Goal: Transaction & Acquisition: Purchase product/service

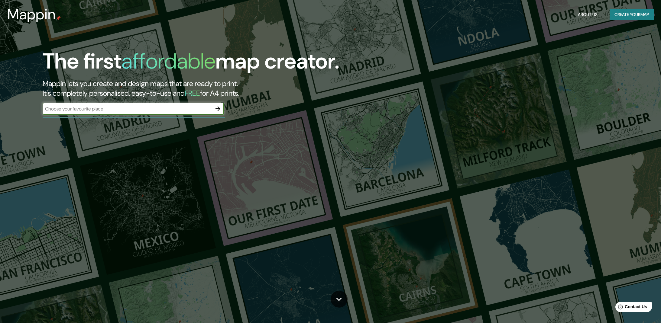
click at [67, 108] on input "text" at bounding box center [127, 108] width 169 height 7
type input "Tijuana, [GEOGRAPHIC_DATA][US_STATE], [GEOGRAPHIC_DATA]"
click at [219, 108] on icon "button" at bounding box center [217, 108] width 5 height 5
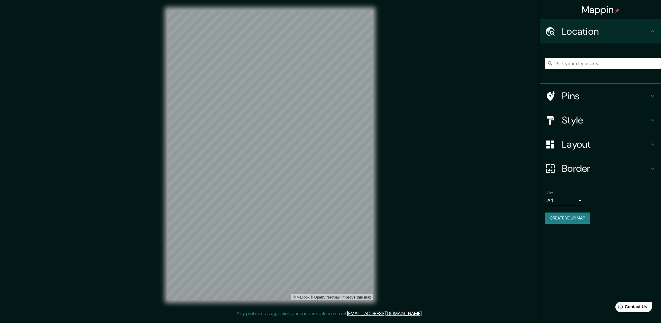
click at [395, 155] on div "Mappin Location Pins Style Layout Border Choose a border. Hint : you can make l…" at bounding box center [330, 160] width 661 height 320
click at [449, 131] on div "Mappin Location Pins Style Layout Border Choose a border. Hint : you can make l…" at bounding box center [330, 160] width 661 height 320
click at [432, 116] on div "Mappin Location Pins Style Layout Border Choose a border. Hint : you can make l…" at bounding box center [330, 160] width 661 height 320
click at [461, 121] on div "Mappin Location Pins Style Layout Border Choose a border. Hint : you can make l…" at bounding box center [330, 160] width 661 height 320
click at [423, 107] on div "Mappin Location Pins Style Layout Border Choose a border. Hint : you can make l…" at bounding box center [330, 160] width 661 height 320
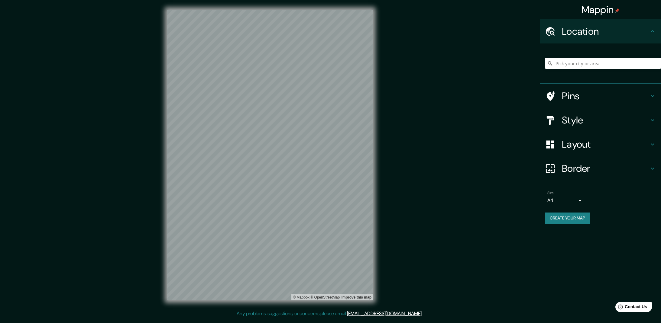
click at [403, 89] on div "Mappin Location Pins Style Layout Border Choose a border. Hint : you can make l…" at bounding box center [330, 160] width 661 height 320
click at [561, 63] on input "Pick your city or area" at bounding box center [603, 63] width 116 height 11
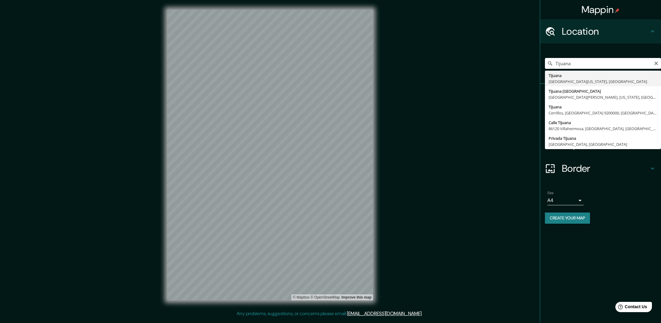
type input "Tijuana, [GEOGRAPHIC_DATA][US_STATE], [GEOGRAPHIC_DATA]"
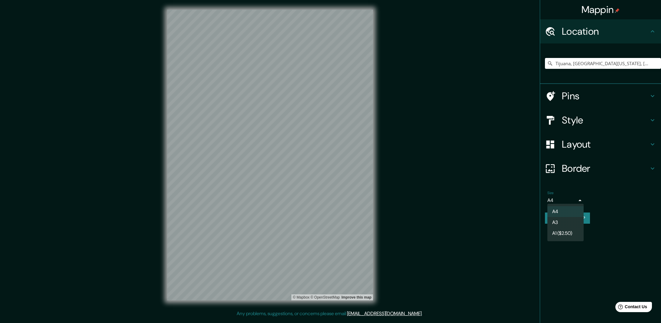
click at [581, 199] on body "Mappin Location [GEOGRAPHIC_DATA], [GEOGRAPHIC_DATA][US_STATE], [GEOGRAPHIC_DAT…" at bounding box center [330, 161] width 661 height 323
click at [563, 221] on li "A3" at bounding box center [565, 222] width 36 height 11
click at [579, 199] on body "Mappin Location [GEOGRAPHIC_DATA], [GEOGRAPHIC_DATA][US_STATE], [GEOGRAPHIC_DAT…" at bounding box center [330, 161] width 661 height 323
click at [561, 212] on li "A4" at bounding box center [565, 211] width 36 height 11
type input "single"
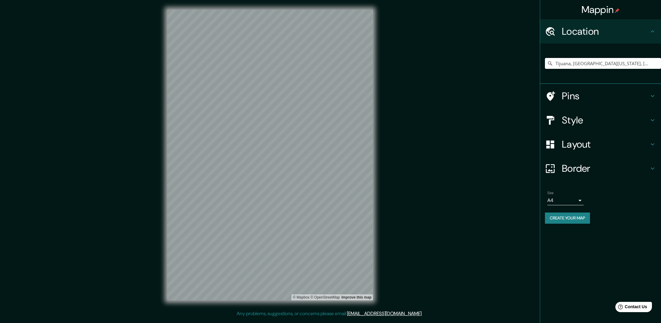
click at [575, 120] on h4 "Style" at bounding box center [605, 120] width 87 height 12
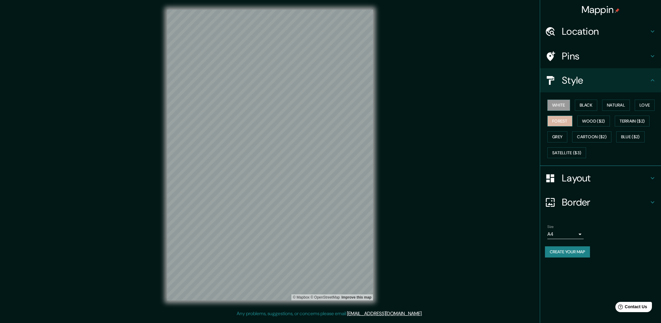
click at [559, 119] on button "Forest" at bounding box center [559, 121] width 25 height 11
click at [617, 104] on button "Natural" at bounding box center [616, 105] width 28 height 11
click at [559, 119] on button "Forest" at bounding box center [559, 121] width 25 height 11
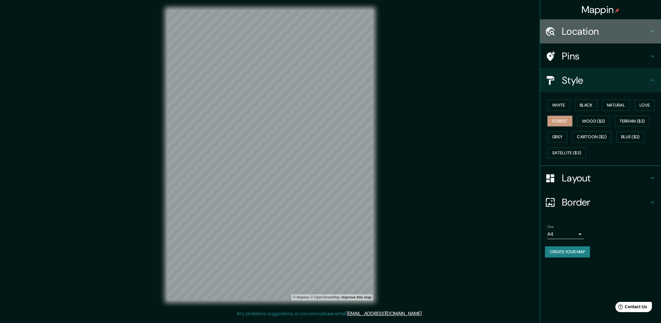
click at [569, 31] on h4 "Location" at bounding box center [605, 31] width 87 height 12
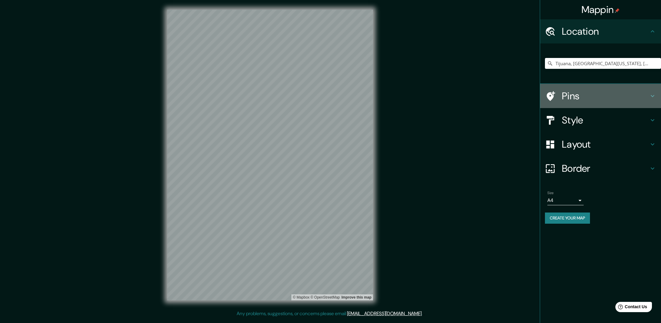
click at [551, 96] on icon at bounding box center [550, 96] width 11 height 11
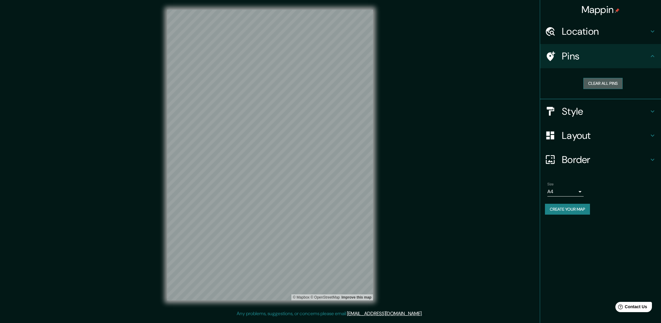
click at [600, 81] on button "Clear all pins" at bounding box center [602, 83] width 39 height 11
click at [600, 83] on button "Clear all pins" at bounding box center [602, 83] width 39 height 11
click at [653, 56] on icon at bounding box center [652, 56] width 7 height 7
click at [604, 86] on button "Clear all pins" at bounding box center [602, 83] width 39 height 11
click at [577, 56] on h4 "Pins" at bounding box center [605, 56] width 87 height 12
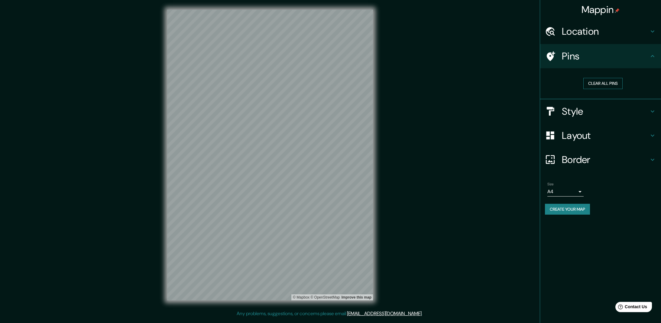
click at [597, 85] on button "Clear all pins" at bounding box center [602, 83] width 39 height 11
click at [569, 109] on h4 "Style" at bounding box center [605, 111] width 87 height 12
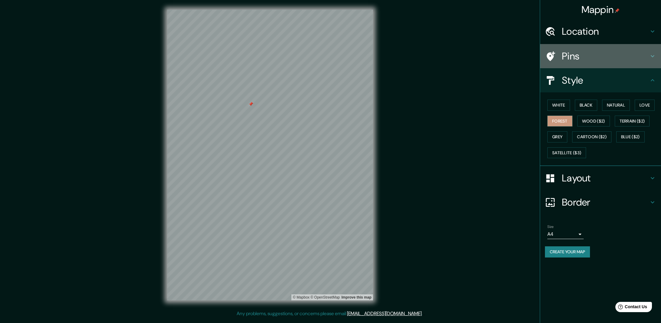
click at [593, 56] on h4 "Pins" at bounding box center [605, 56] width 87 height 12
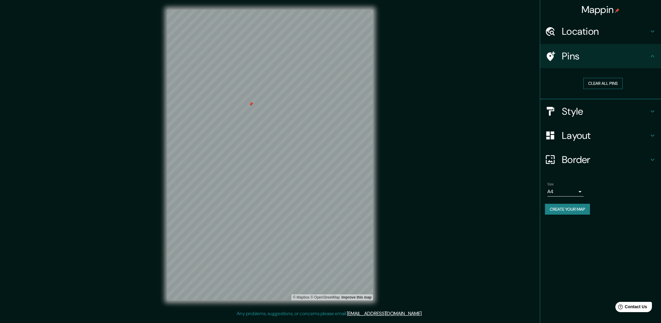
click at [606, 83] on button "Clear all pins" at bounding box center [602, 83] width 39 height 11
click at [576, 159] on h4 "Border" at bounding box center [605, 160] width 87 height 12
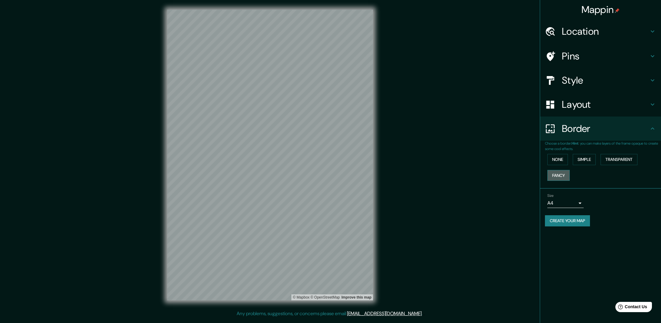
click at [559, 174] on button "Fancy" at bounding box center [558, 175] width 22 height 11
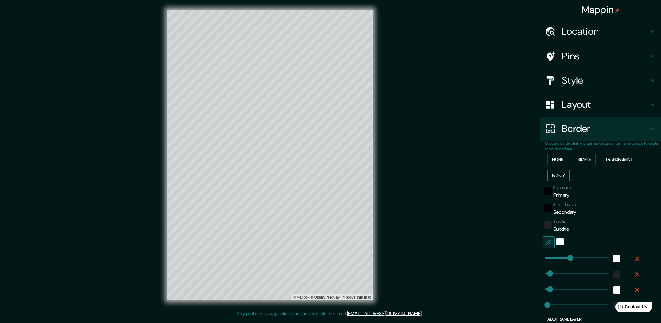
click at [559, 174] on button "Fancy" at bounding box center [558, 175] width 22 height 11
type input "272"
type input "54"
type input "27"
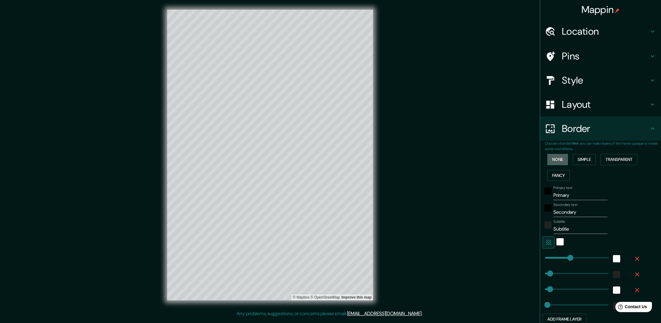
click at [559, 157] on button "None" at bounding box center [557, 159] width 21 height 11
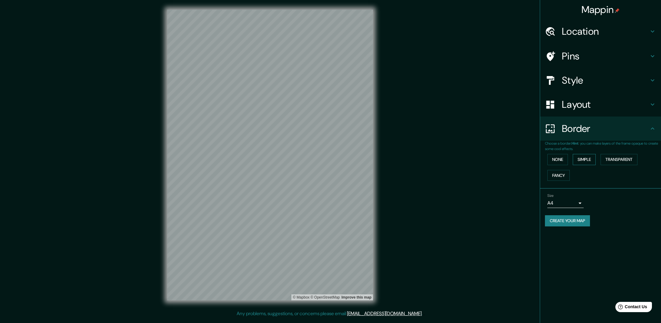
click at [588, 157] on button "Simple" at bounding box center [584, 159] width 23 height 11
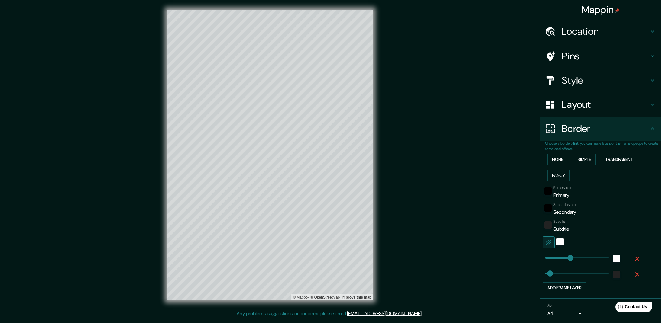
click at [622, 157] on button "Transparent" at bounding box center [619, 159] width 37 height 11
type input "530"
drag, startPoint x: 582, startPoint y: 257, endPoint x: 595, endPoint y: 256, distance: 13.0
type input "54"
type input "168"
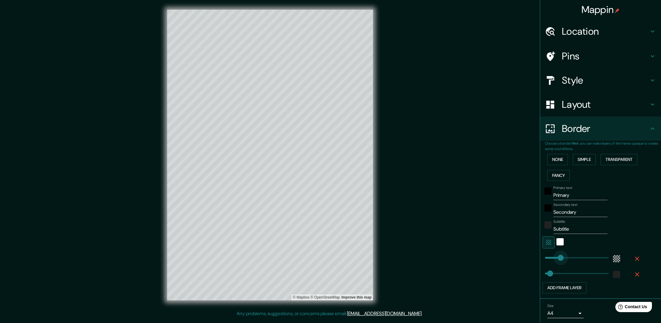
drag, startPoint x: 595, startPoint y: 256, endPoint x: 561, endPoint y: 255, distance: 34.2
type input "54"
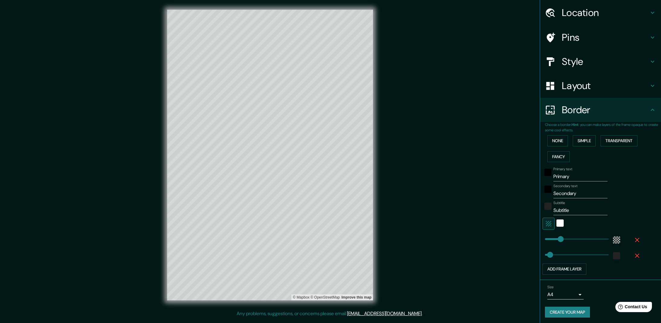
scroll to position [18, 0]
click at [556, 137] on button "None" at bounding box center [557, 141] width 21 height 11
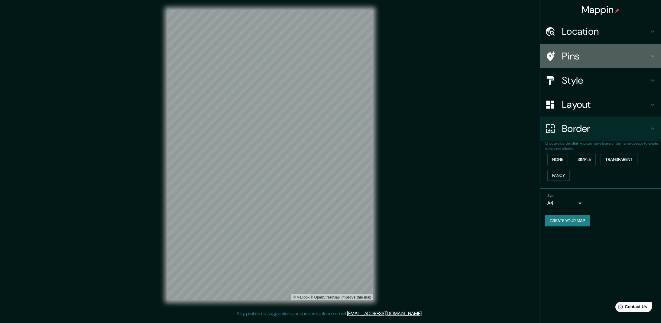
click at [552, 57] on icon at bounding box center [551, 56] width 8 height 10
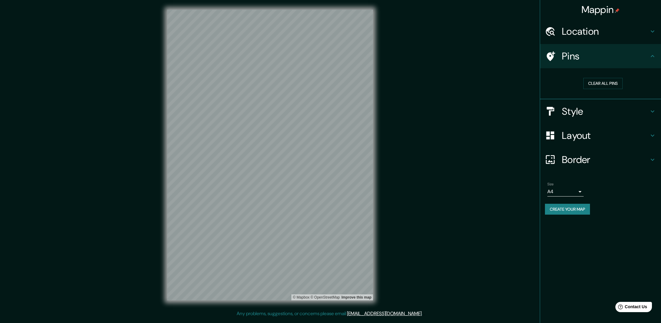
click at [392, 164] on div "Mappin Location [GEOGRAPHIC_DATA], [GEOGRAPHIC_DATA][US_STATE], [GEOGRAPHIC_DAT…" at bounding box center [330, 160] width 661 height 320
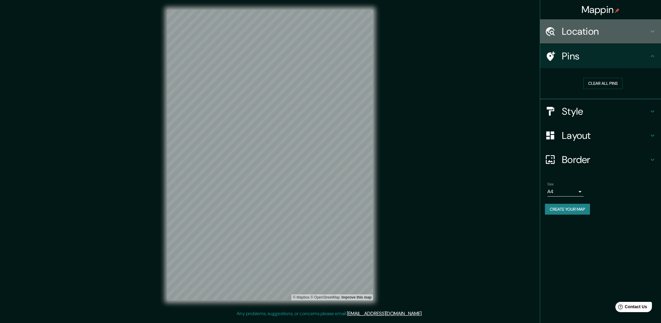
click at [581, 31] on h4 "Location" at bounding box center [605, 31] width 87 height 12
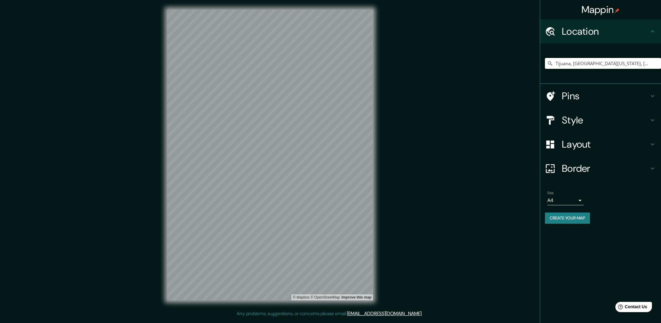
click at [558, 144] on div at bounding box center [553, 144] width 17 height 11
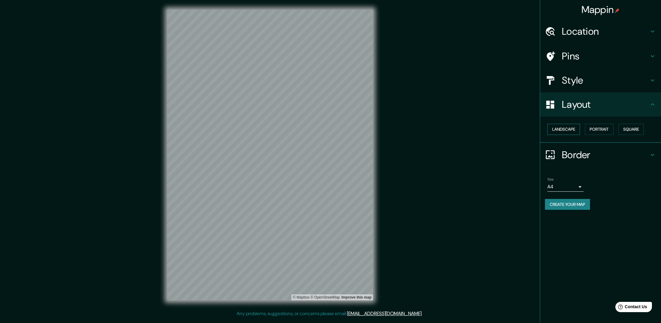
click at [562, 128] on button "Landscape" at bounding box center [563, 129] width 33 height 11
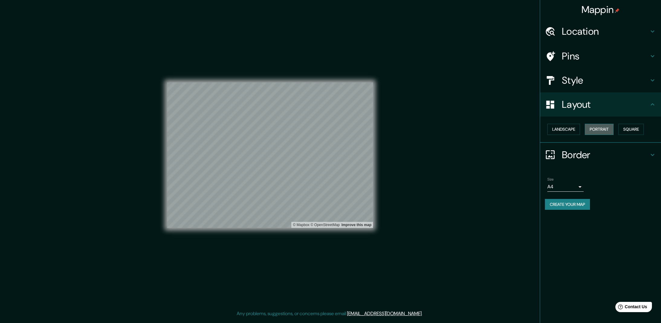
click at [598, 129] on button "Portrait" at bounding box center [599, 129] width 29 height 11
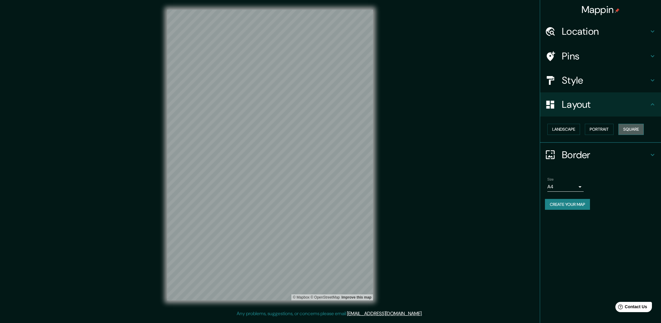
click at [630, 128] on button "Square" at bounding box center [630, 129] width 25 height 11
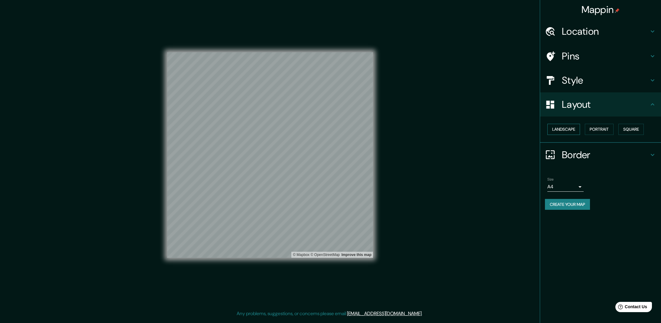
click at [563, 130] on button "Landscape" at bounding box center [563, 129] width 33 height 11
